Goal: Check status: Check status

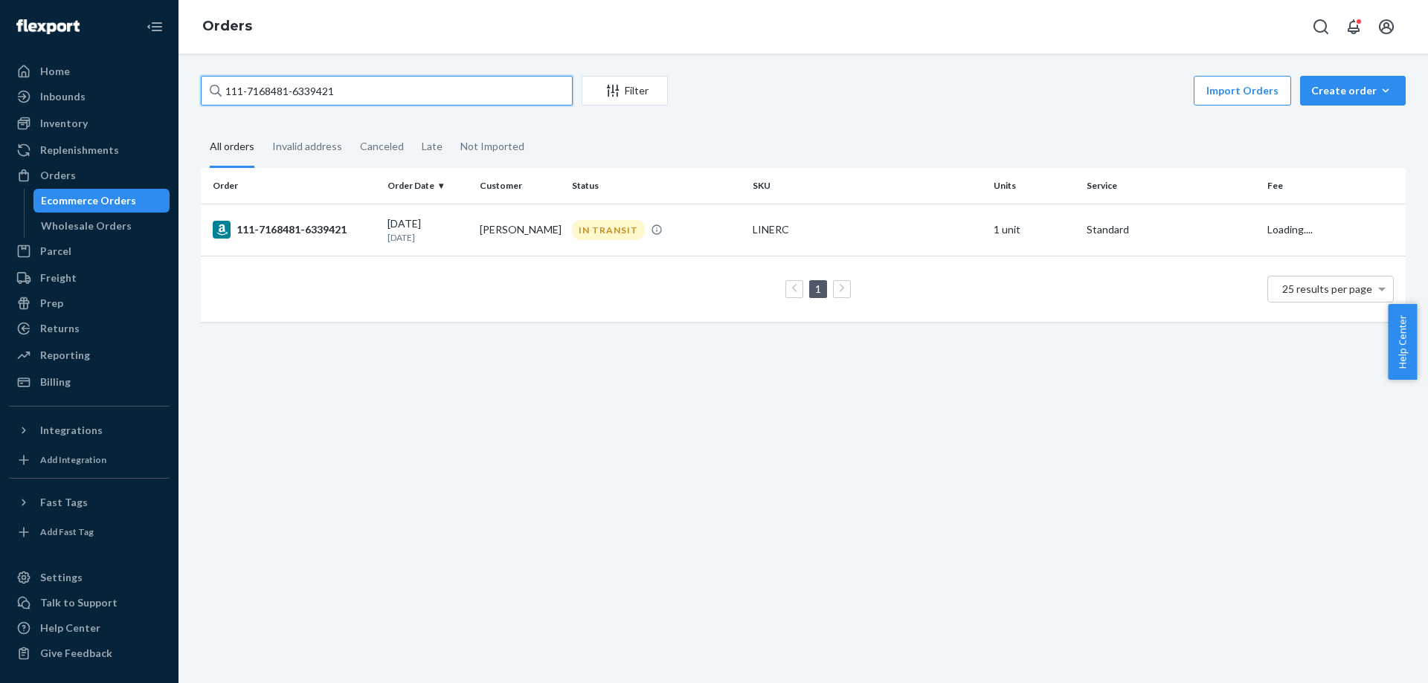
click at [480, 91] on input "111-7168481-6339421" at bounding box center [387, 91] width 372 height 30
type input "112-0884855-3541810"
click at [289, 233] on div "112-0884855-3541810" at bounding box center [294, 231] width 163 height 18
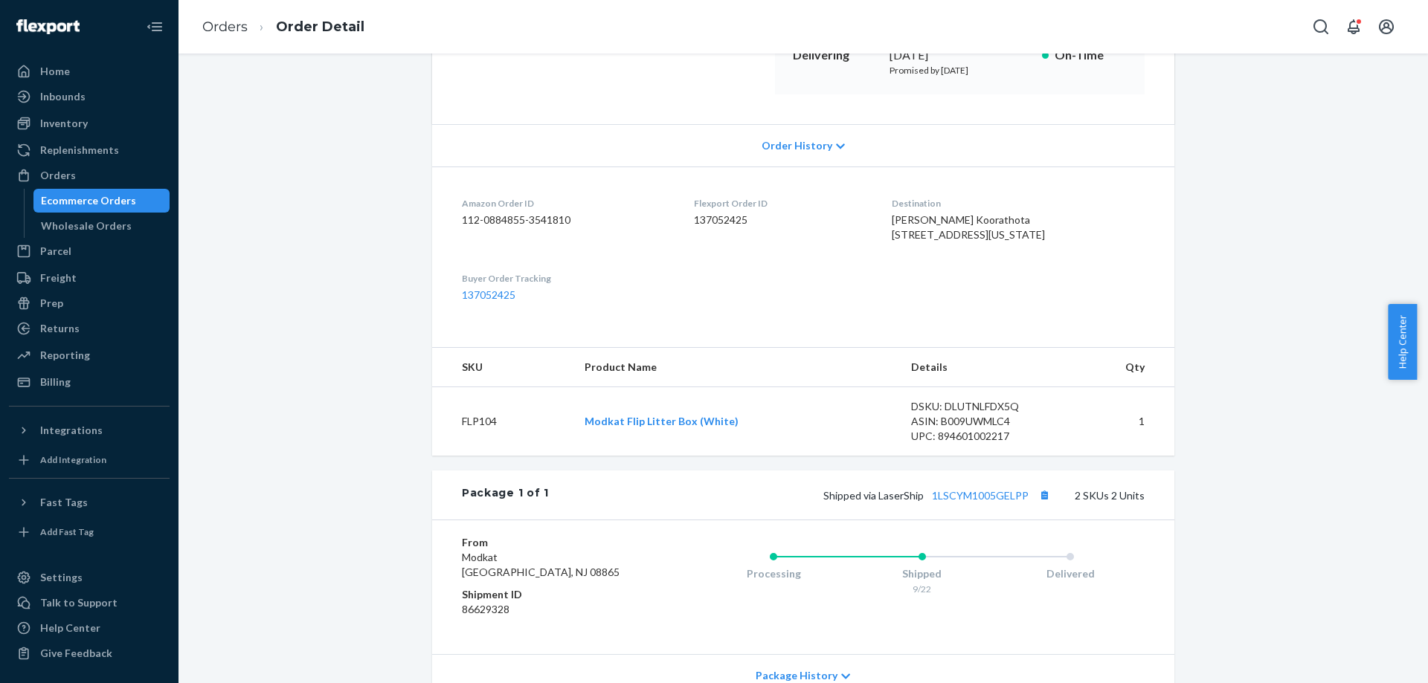
scroll to position [297, 0]
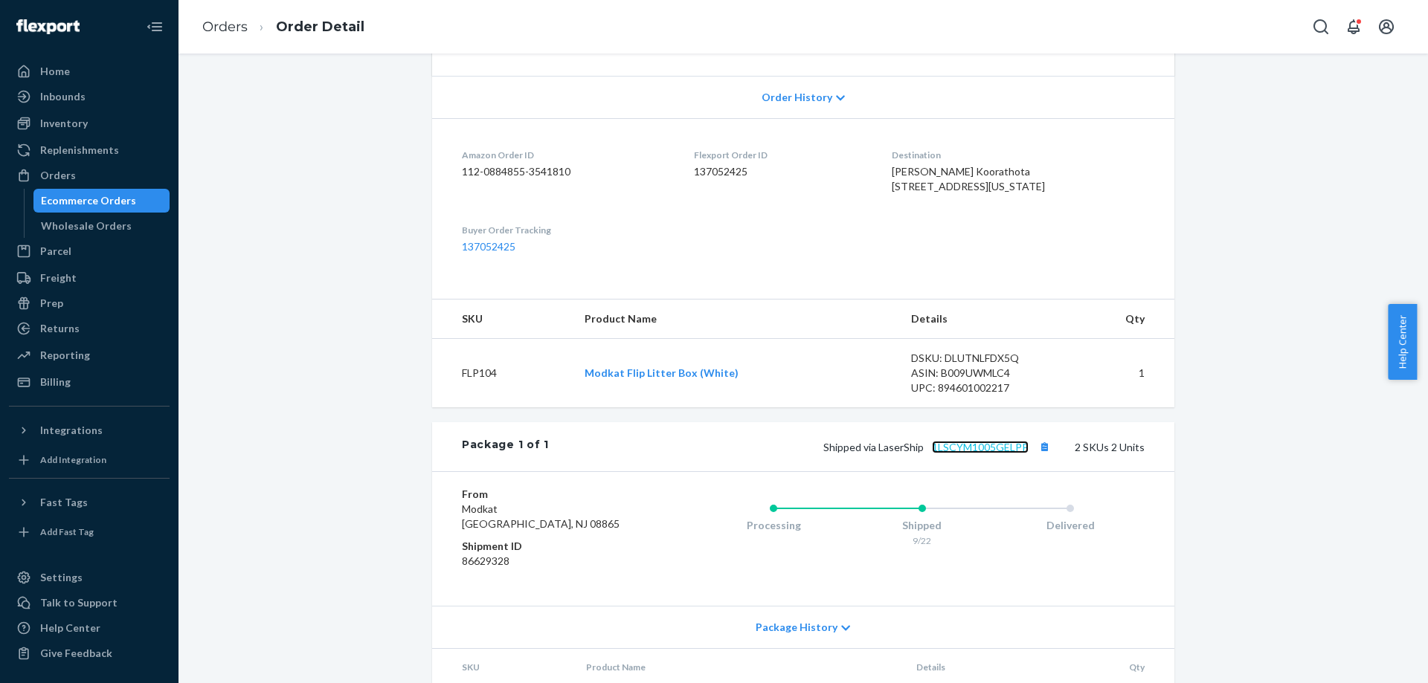
click at [988, 454] on link "1LSCYM1005GELPP" at bounding box center [980, 447] width 97 height 13
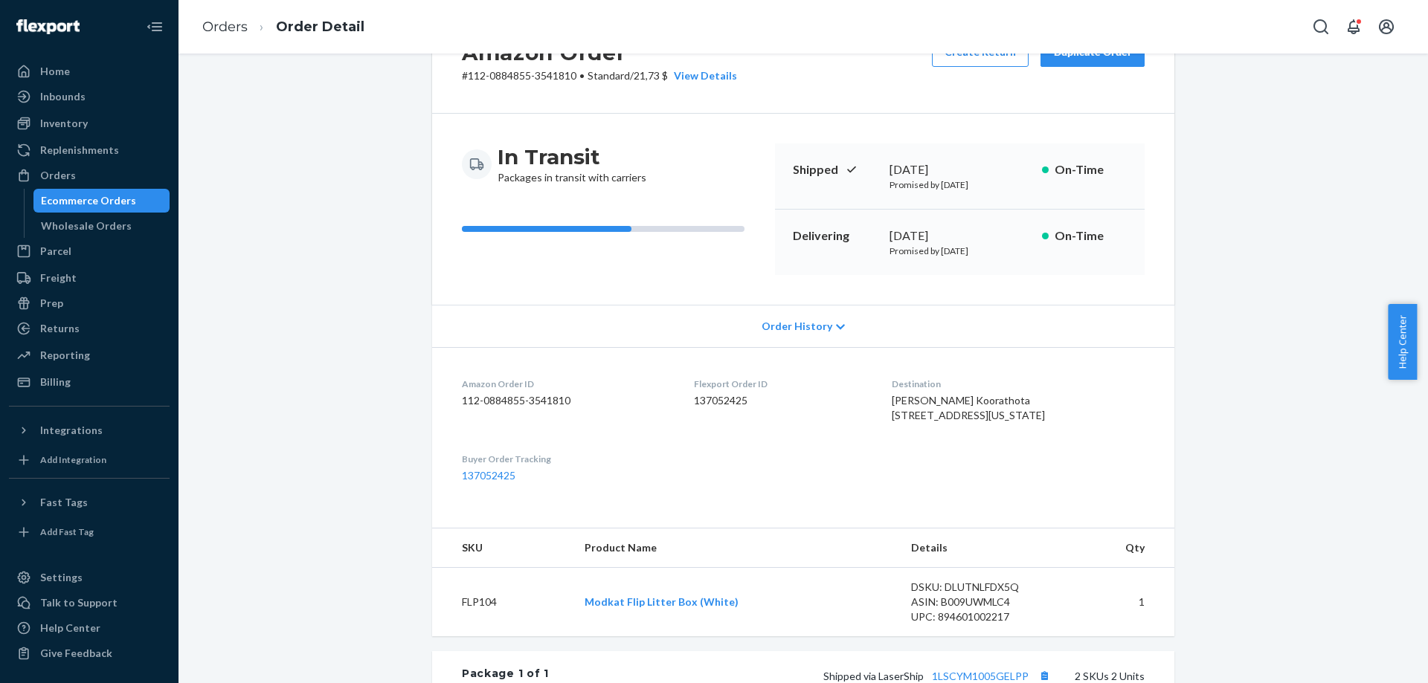
scroll to position [0, 0]
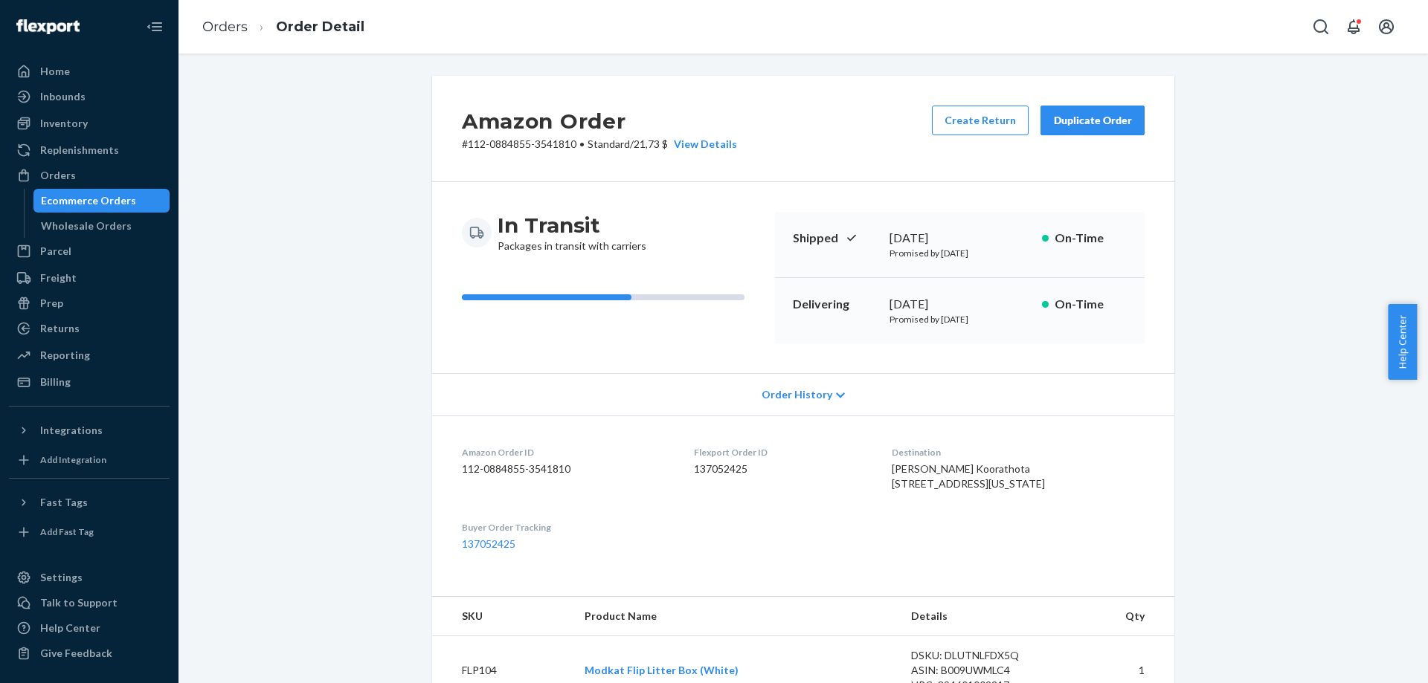
drag, startPoint x: 267, startPoint y: 176, endPoint x: 287, endPoint y: 77, distance: 101.6
click at [230, 28] on link "Orders" at bounding box center [224, 27] width 45 height 16
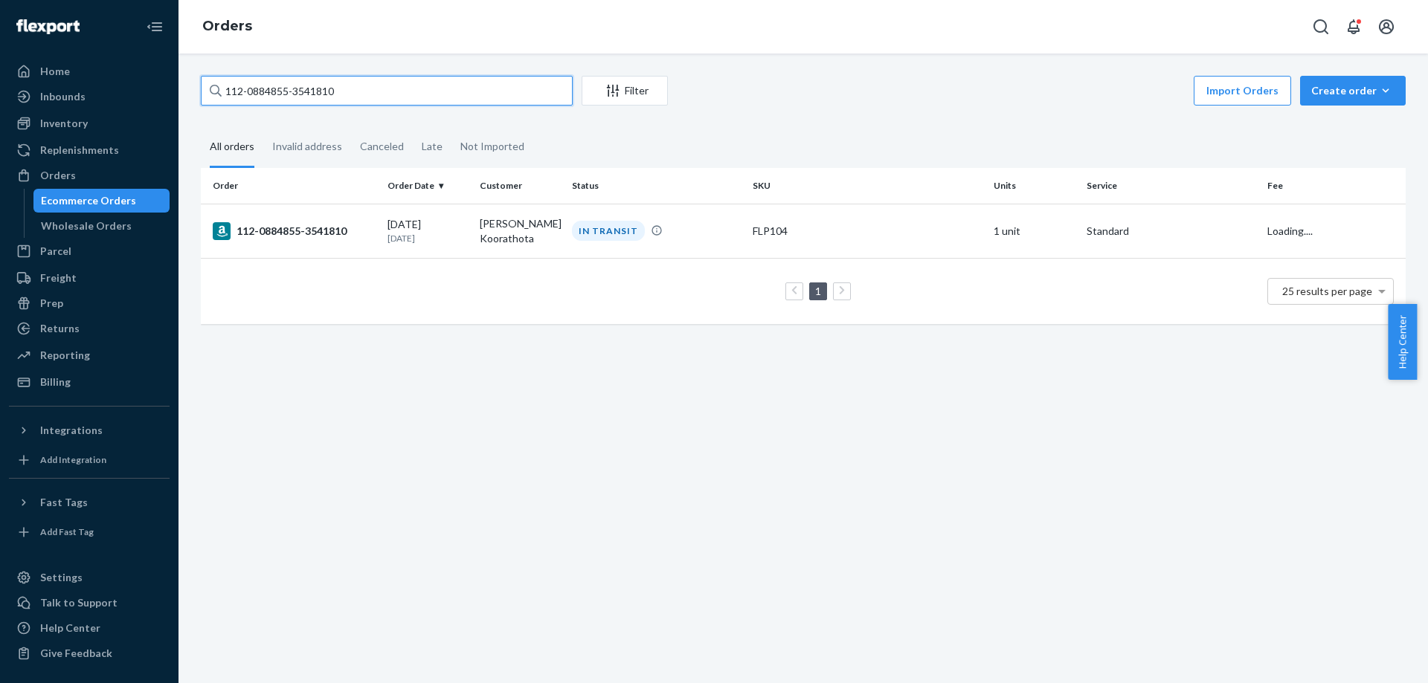
drag, startPoint x: 412, startPoint y: 97, endPoint x: 402, endPoint y: 97, distance: 9.7
click at [411, 97] on input "112-0884855-3541810" at bounding box center [387, 91] width 372 height 30
click at [402, 97] on input "112-0884855-3541810" at bounding box center [387, 91] width 372 height 30
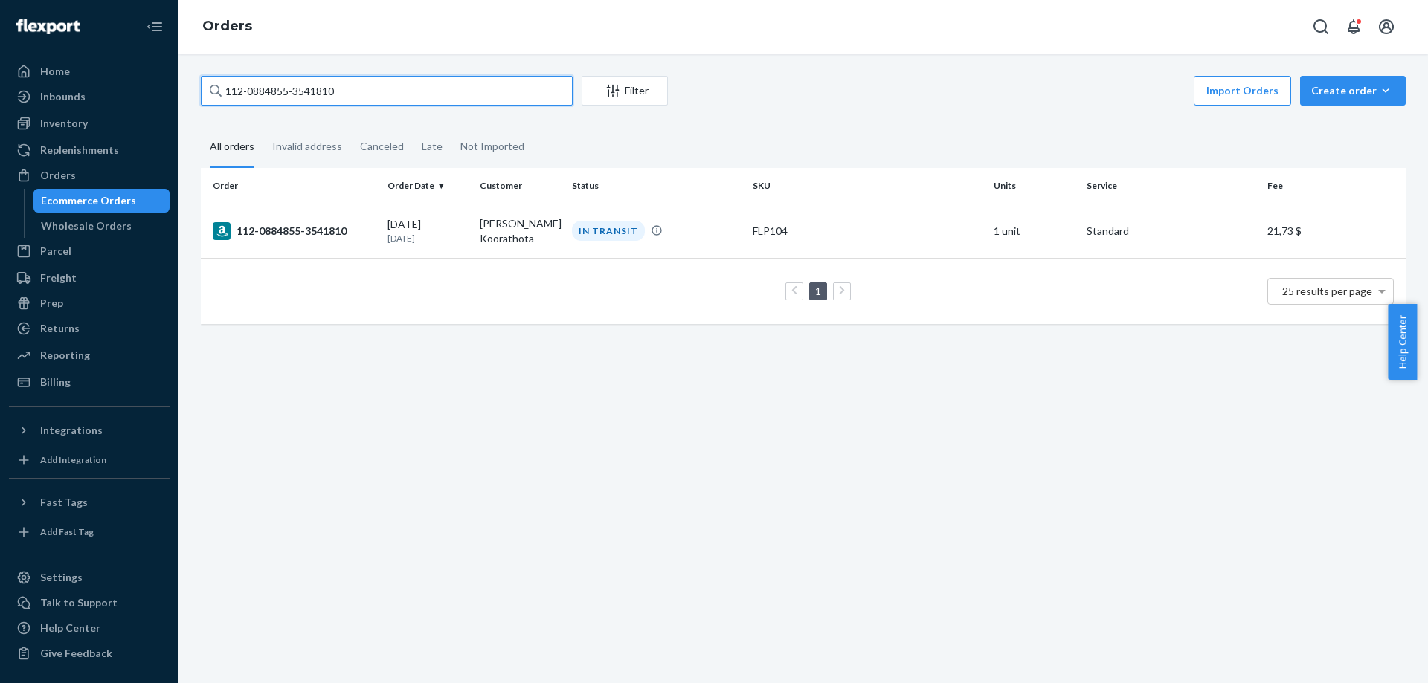
paste input "3-6229190-0142665:"
type input "113-6229190-0142665:"
click at [333, 231] on div "113-6229190-0142665" at bounding box center [294, 230] width 163 height 18
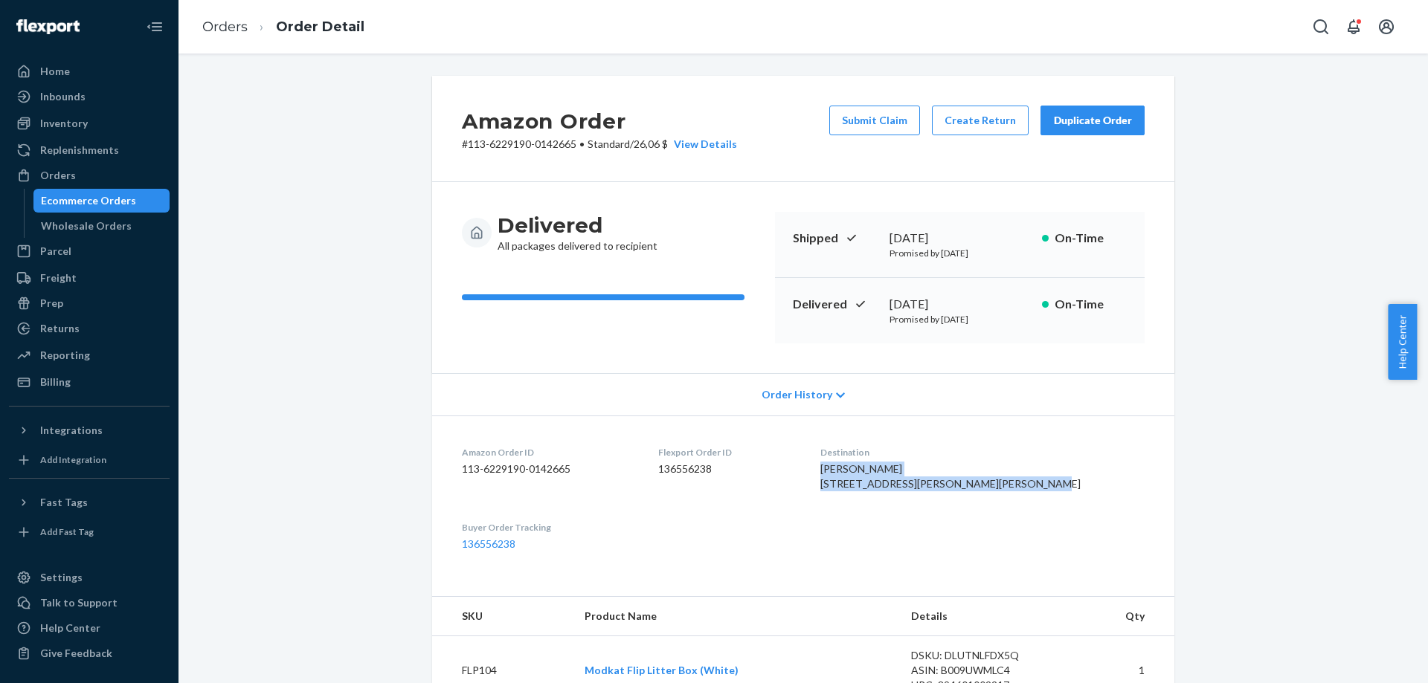
drag, startPoint x: 914, startPoint y: 514, endPoint x: 883, endPoint y: 473, distance: 51.5
click at [883, 473] on dl "Amazon Order ID 113-6229190-0142665 Flexport Order ID 136556238 Destination [PE…" at bounding box center [803, 499] width 742 height 166
copy span "[PERSON_NAME] [STREET_ADDRESS][PERSON_NAME][PERSON_NAME]"
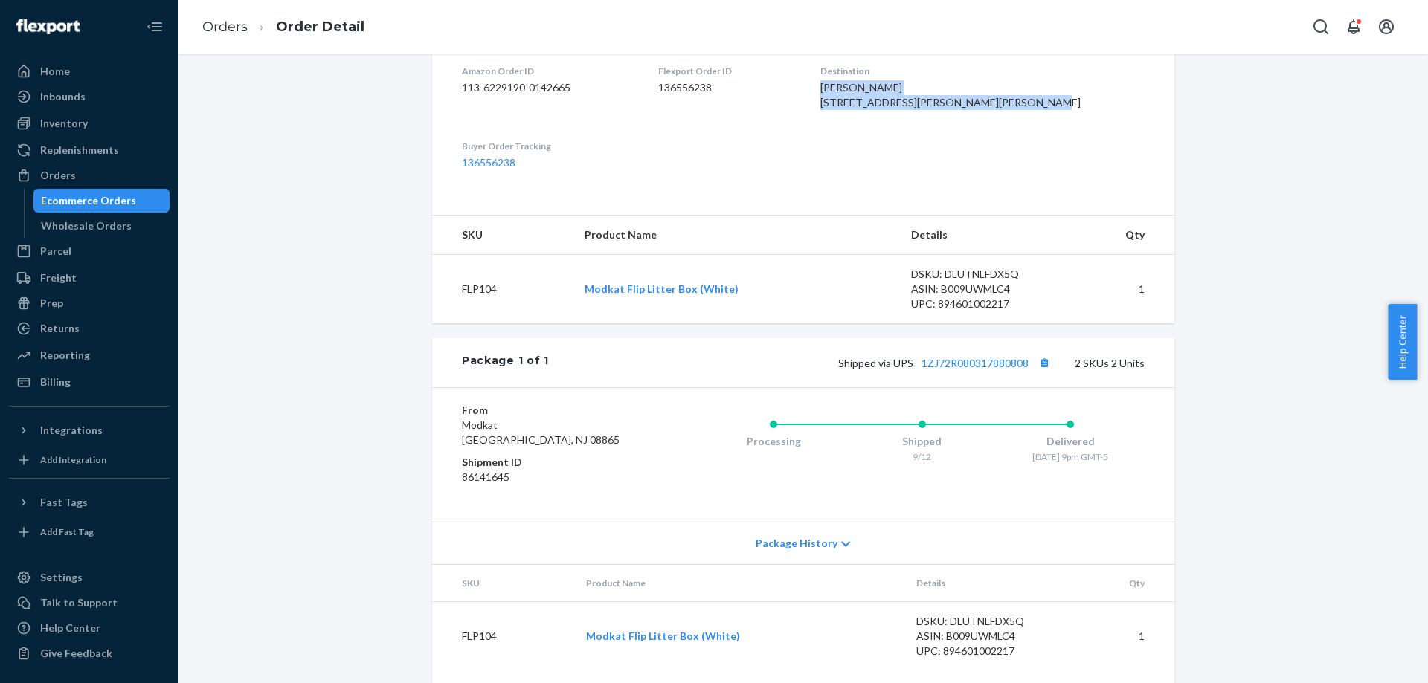
scroll to position [455, 0]
